Goal: Transaction & Acquisition: Purchase product/service

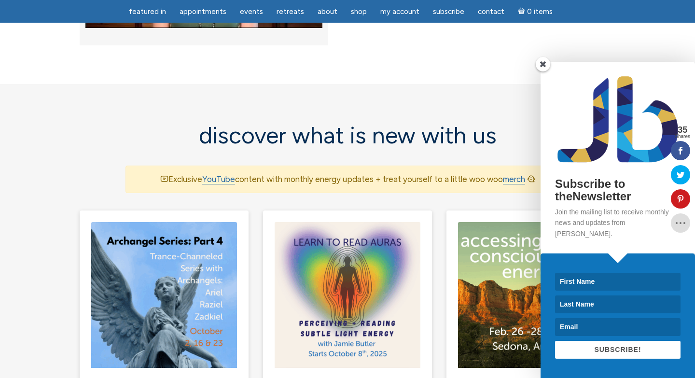
scroll to position [545, 0]
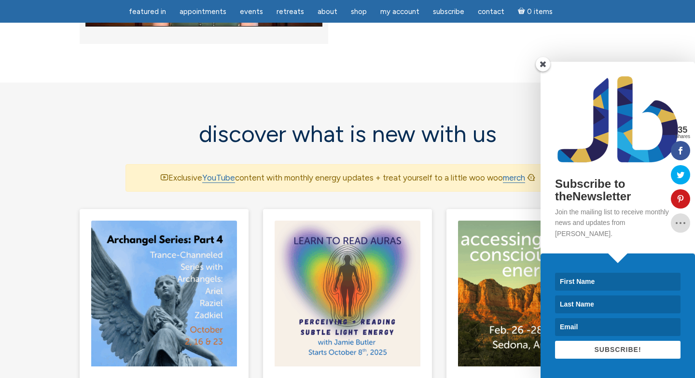
click at [541, 71] on span at bounding box center [542, 64] width 14 height 14
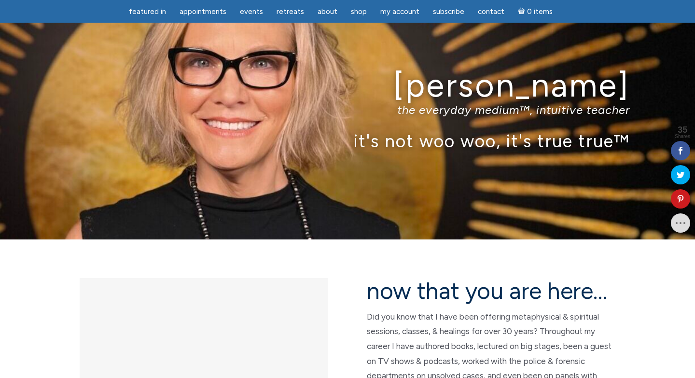
scroll to position [0, 0]
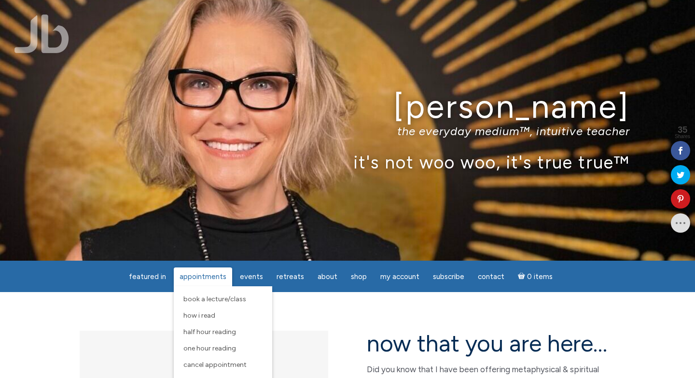
click at [201, 276] on span "Appointments" at bounding box center [202, 276] width 47 height 9
click at [208, 334] on span "Half Hour Reading" at bounding box center [209, 332] width 53 height 8
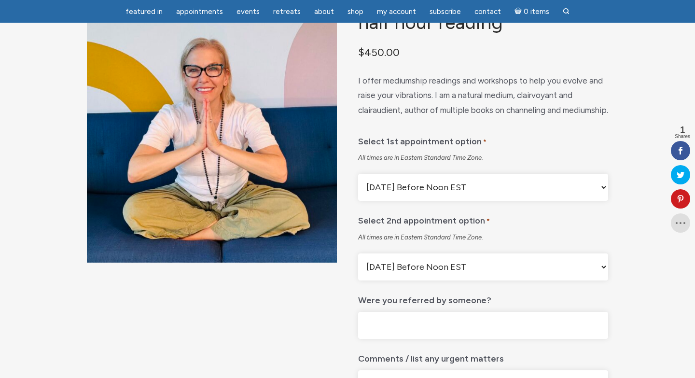
scroll to position [85, 0]
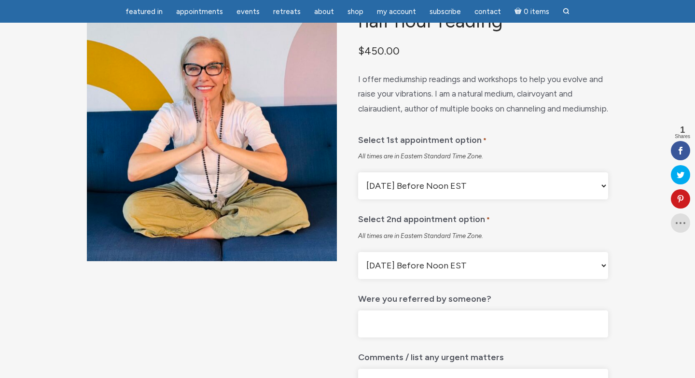
click at [602, 199] on select "Monday Before Noon EST Monday After Noon EST First Available Appointment" at bounding box center [483, 185] width 250 height 27
select select "First Available Appointment"
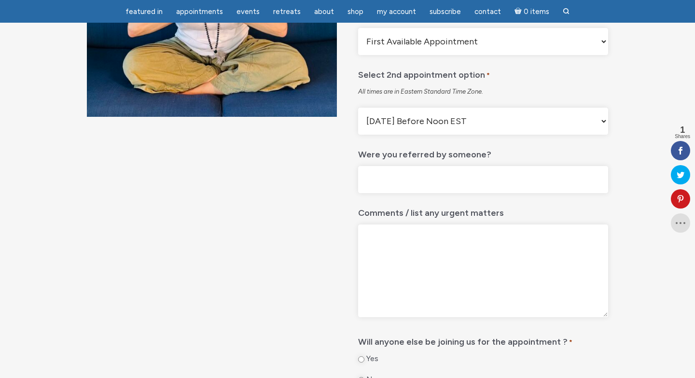
scroll to position [232, 0]
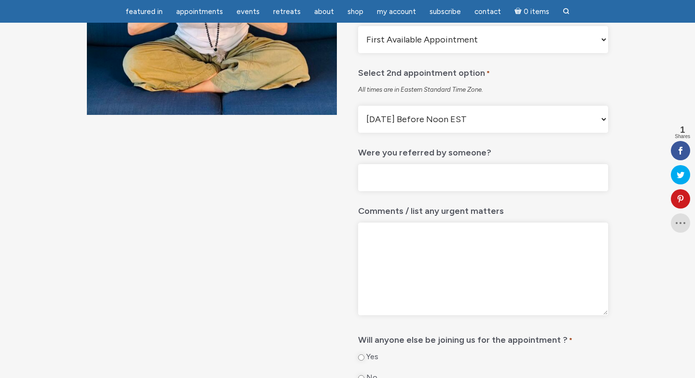
click at [520, 133] on select "Monday Before Noon EST Monday After Noon EST First Available Appointment" at bounding box center [483, 119] width 250 height 27
select select "First Available Appointment"
click at [469, 192] on input "Were you referred by someone?" at bounding box center [483, 177] width 250 height 27
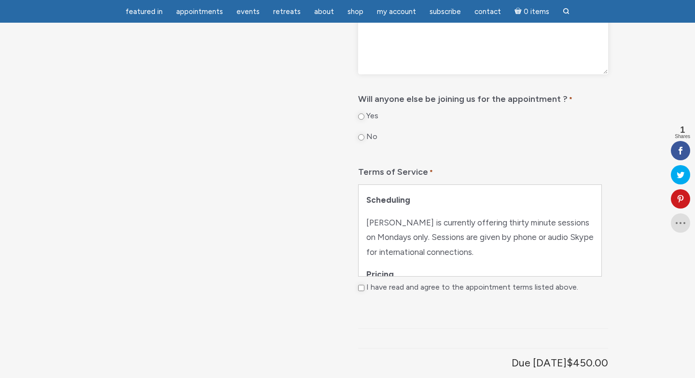
scroll to position [476, 0]
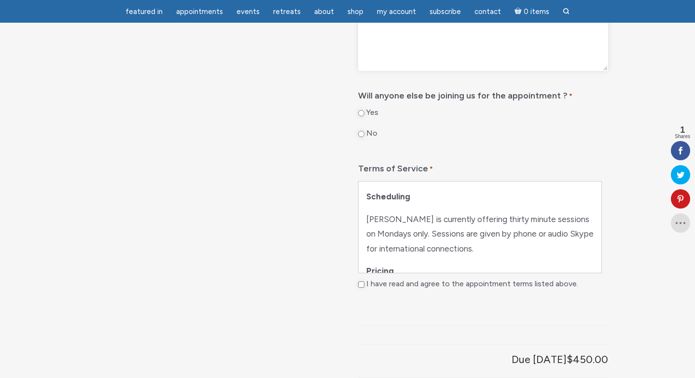
click at [362, 137] on input "No" at bounding box center [361, 134] width 6 height 6
radio input "true"
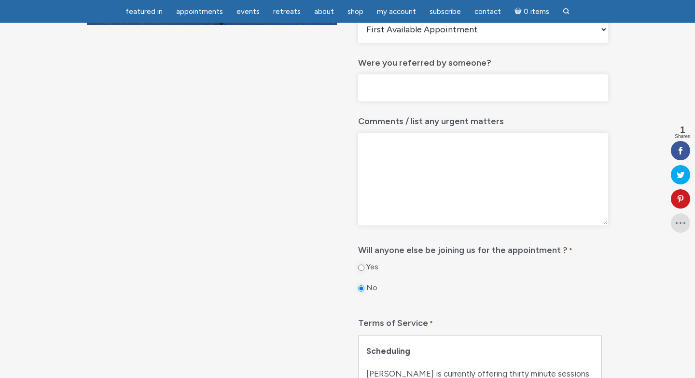
scroll to position [320, 0]
click at [390, 103] on input "Were you referred by someone?" at bounding box center [483, 88] width 250 height 27
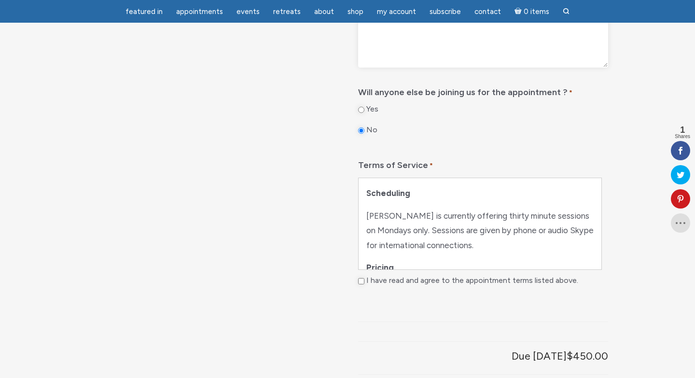
scroll to position [481, 0]
type input "no"
click at [359, 282] on input "I have read and agree to the appointment terms listed above." at bounding box center [361, 279] width 6 height 6
checkbox input "true"
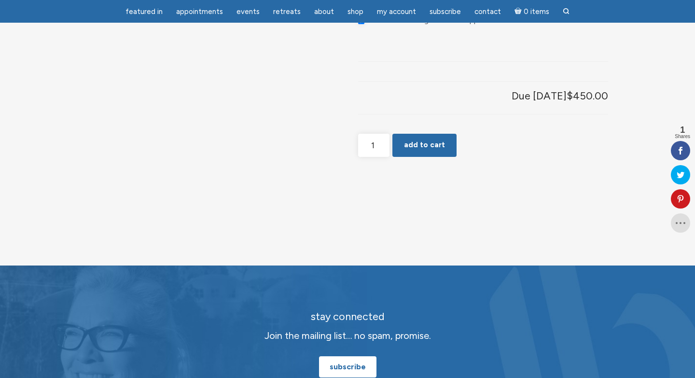
scroll to position [740, 0]
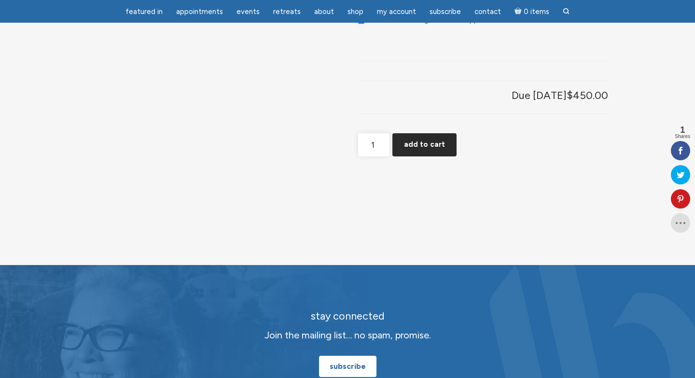
click at [416, 156] on button "Add to cart" at bounding box center [424, 144] width 64 height 23
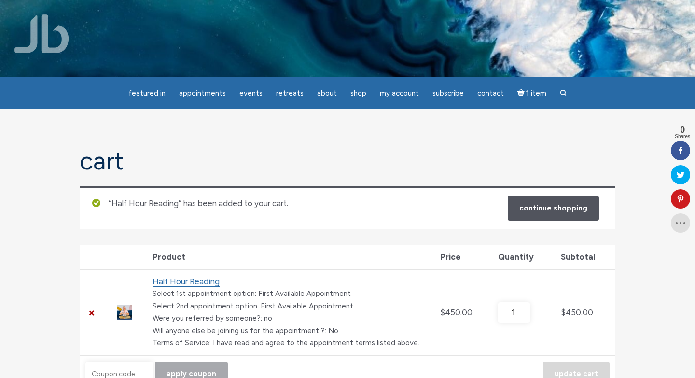
click at [311, 135] on section "Cart “Half Hour Reading” has been added to your cart. Continue shopping Remove …" at bounding box center [347, 358] width 695 height 499
click at [92, 309] on link "×" at bounding box center [91, 312] width 13 height 13
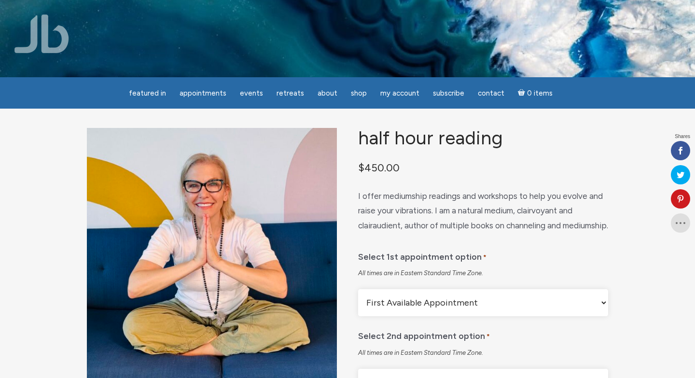
select select "First Available Appointment"
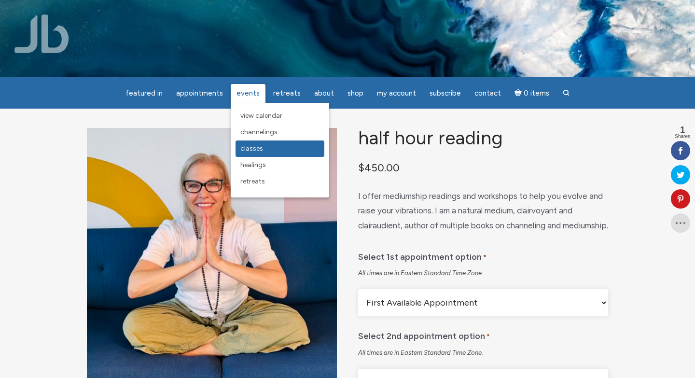
click at [256, 145] on span "Classes" at bounding box center [251, 148] width 23 height 8
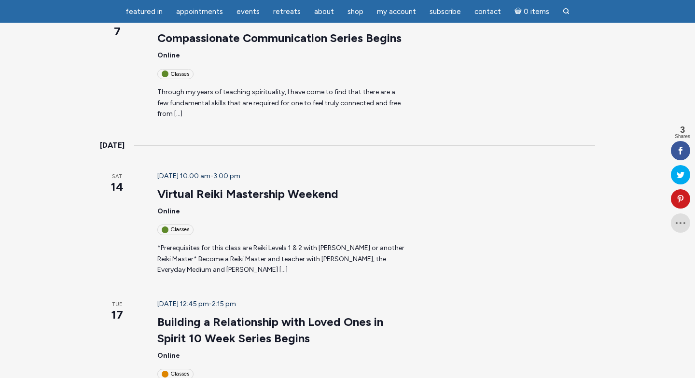
scroll to position [933, 0]
